Goal: Transaction & Acquisition: Book appointment/travel/reservation

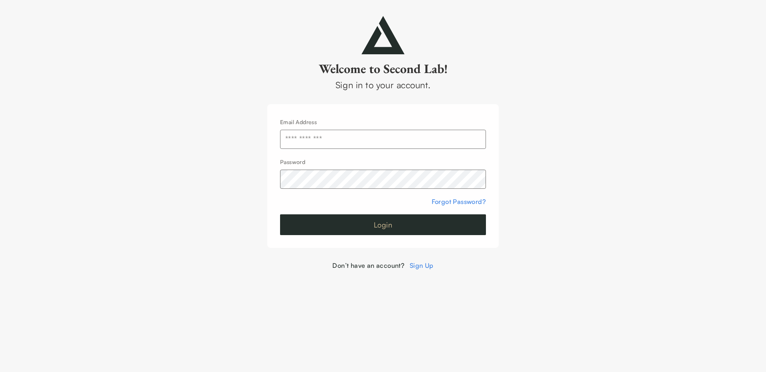
type input "**********"
click at [389, 227] on button "Login" at bounding box center [383, 224] width 206 height 21
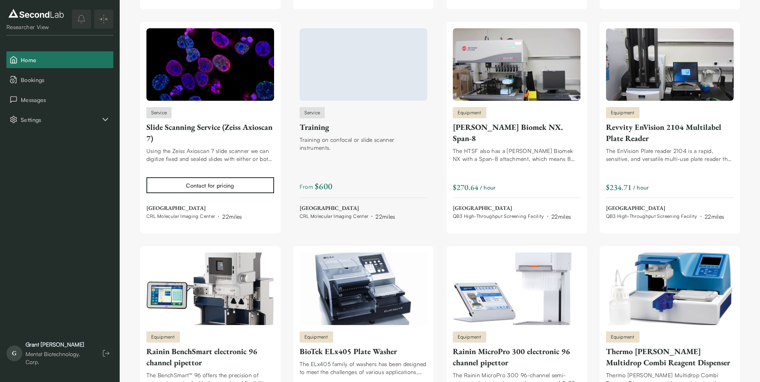
scroll to position [1211, 0]
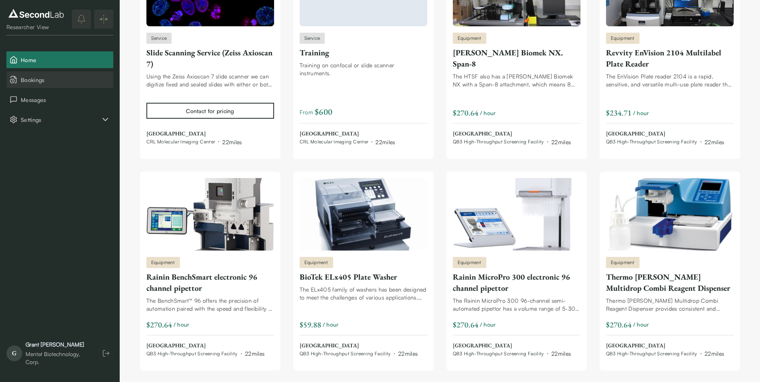
click at [45, 83] on span "Bookings" at bounding box center [65, 80] width 89 height 8
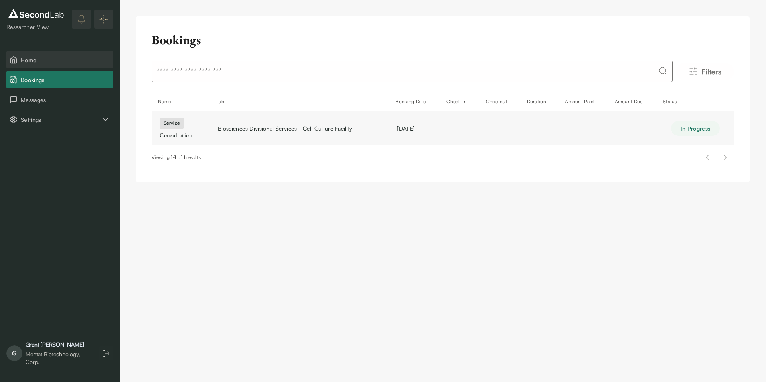
drag, startPoint x: 44, startPoint y: 60, endPoint x: 49, endPoint y: 55, distance: 6.5
click at [44, 60] on span "Home" at bounding box center [65, 60] width 89 height 8
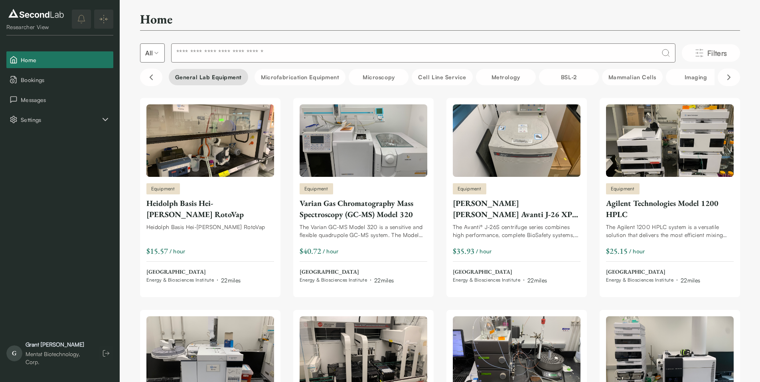
click at [213, 76] on button "General Lab equipment" at bounding box center [209, 77] width 80 height 16
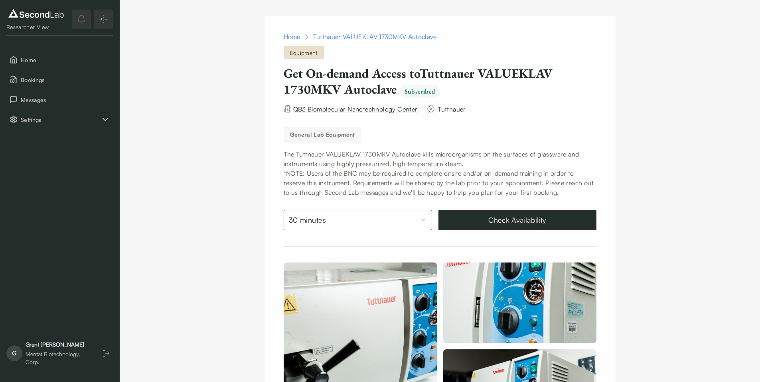
click at [339, 109] on span "QB3 Biomolecular Nanotechnology Center" at bounding box center [355, 109] width 124 height 8
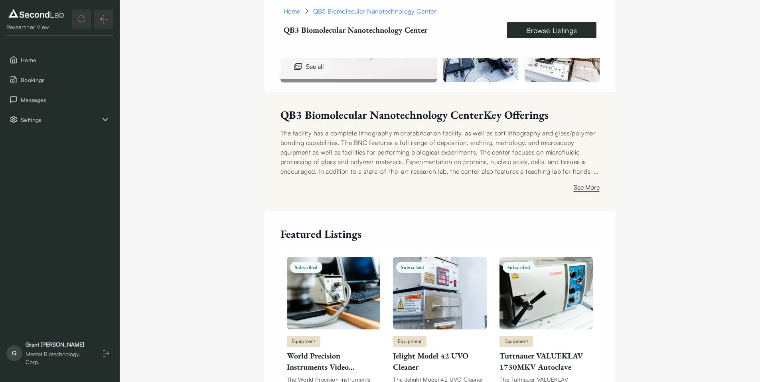
scroll to position [287, 0]
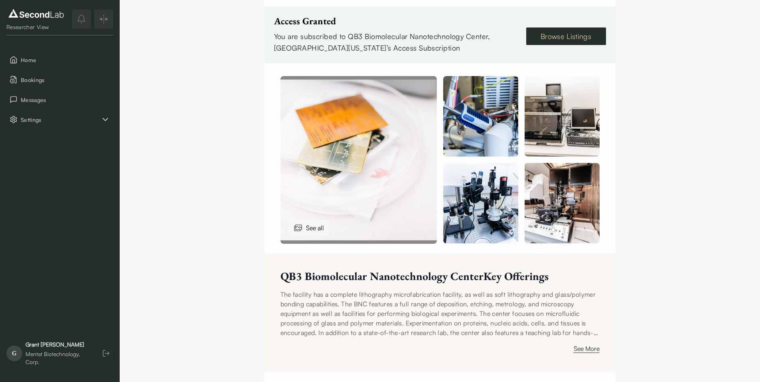
click at [575, 37] on link "Browse Listings" at bounding box center [566, 37] width 80 height 18
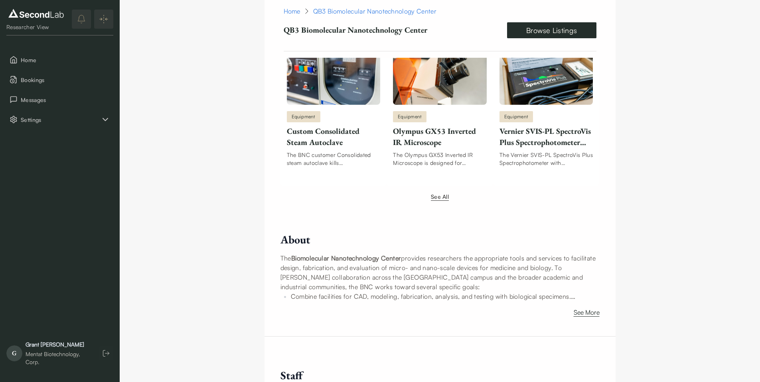
scroll to position [1043, 0]
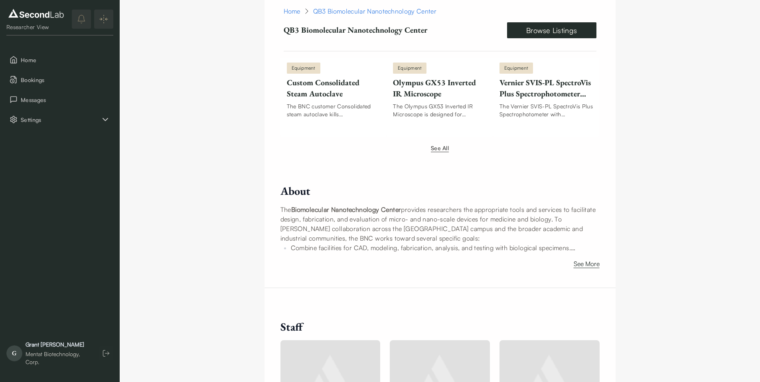
click at [442, 148] on button "See All" at bounding box center [440, 148] width 18 height 8
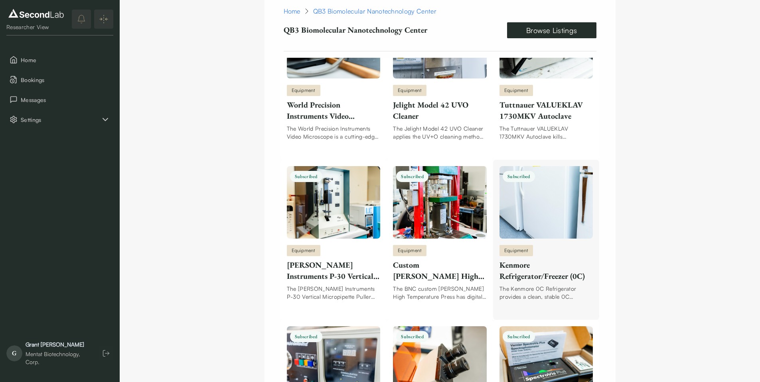
scroll to position [708, 0]
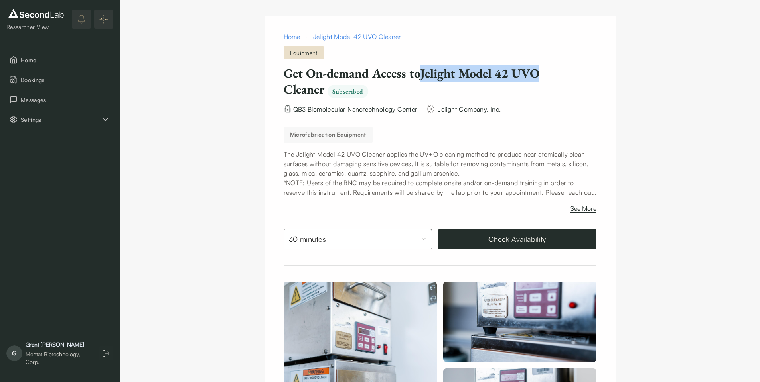
drag, startPoint x: 423, startPoint y: 69, endPoint x: 554, endPoint y: 71, distance: 130.4
click at [554, 71] on h1 "Get On-demand Access to Jelight Model 42 UVO Cleaner Subscribed" at bounding box center [420, 81] width 272 height 32
click at [524, 70] on h1 "Get On-demand Access to Jelight Model 42 UVO Cleaner Subscribed" at bounding box center [420, 81] width 272 height 32
drag, startPoint x: 517, startPoint y: 71, endPoint x: 325, endPoint y: 87, distance: 192.9
click at [325, 87] on h1 "Get On-demand Access to Jelight Model 42 UVO Cleaner Subscribed" at bounding box center [420, 81] width 272 height 32
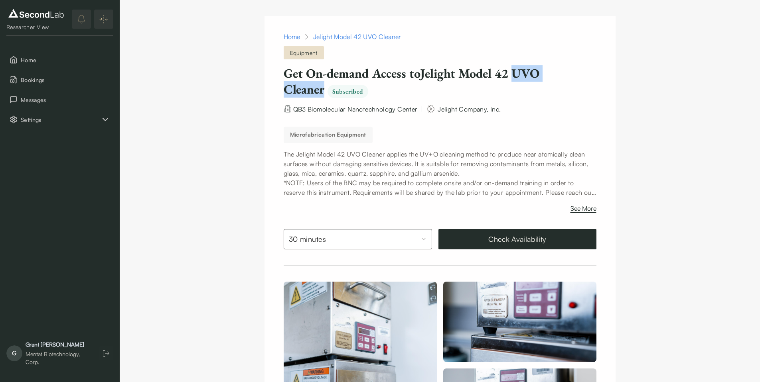
copy h1 "UVO Cleaner"
